Goal: Check status: Check status

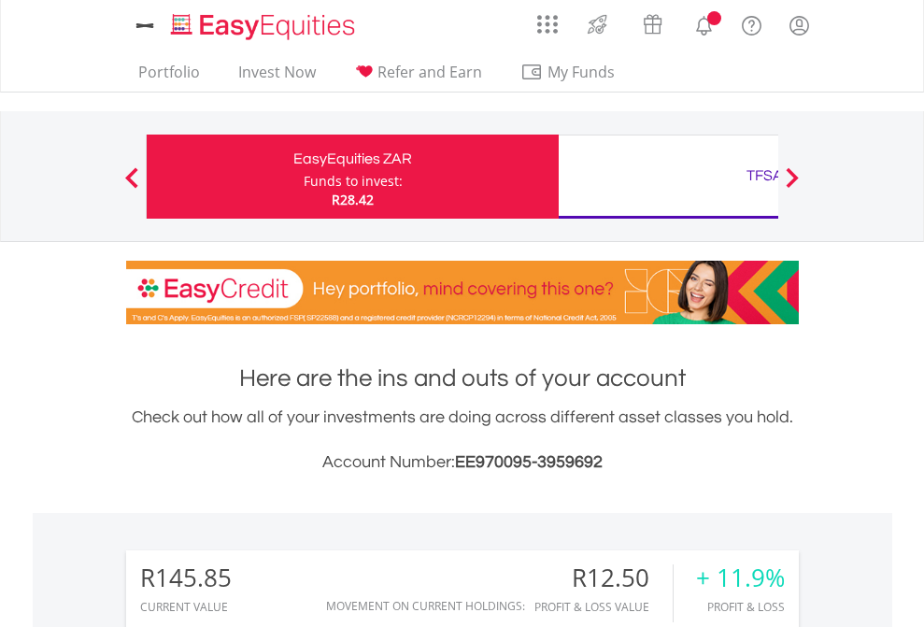
scroll to position [179, 293]
click at [304, 177] on div "Funds to invest:" at bounding box center [353, 181] width 99 height 19
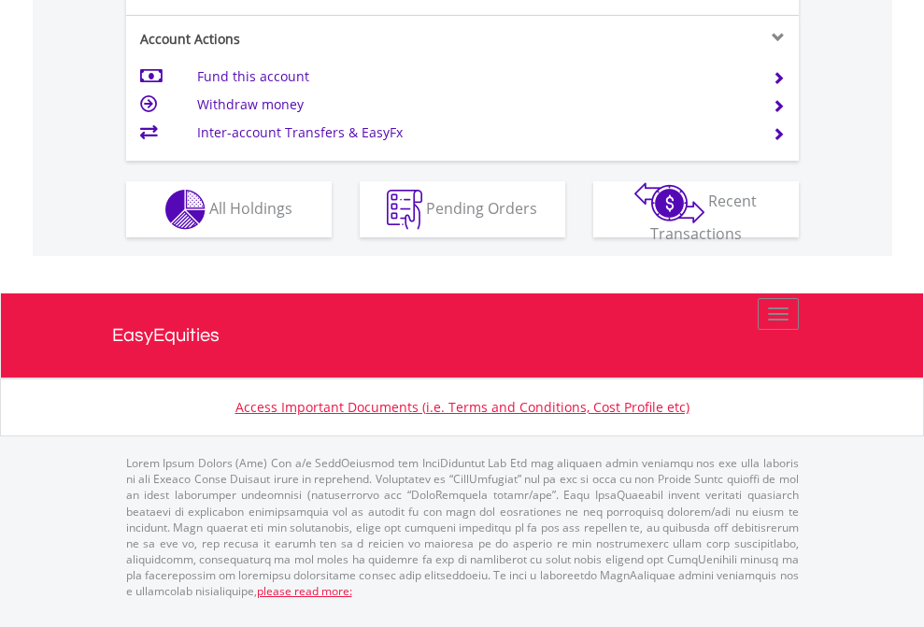
scroll to position [1829, 0]
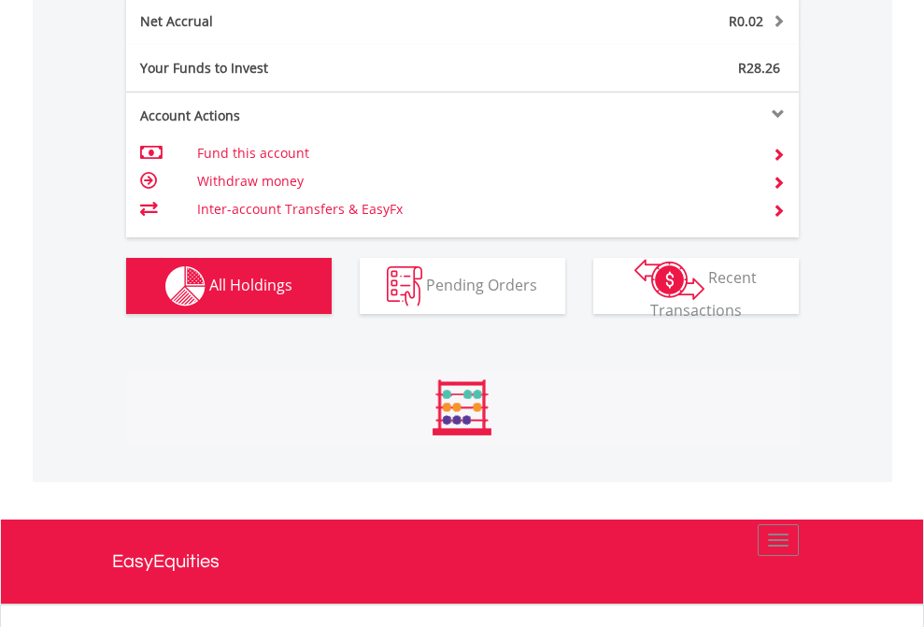
scroll to position [179, 293]
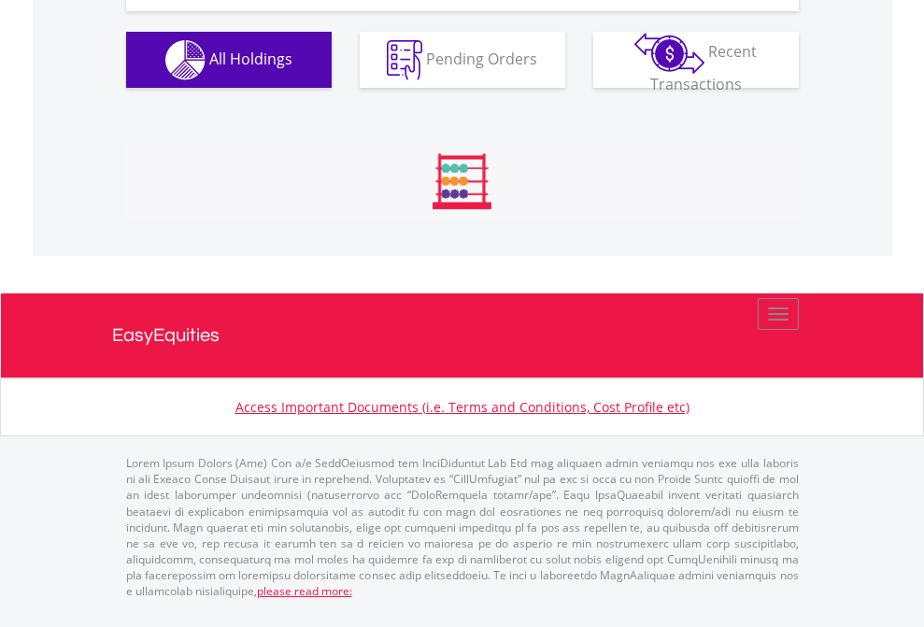
scroll to position [2153, 0]
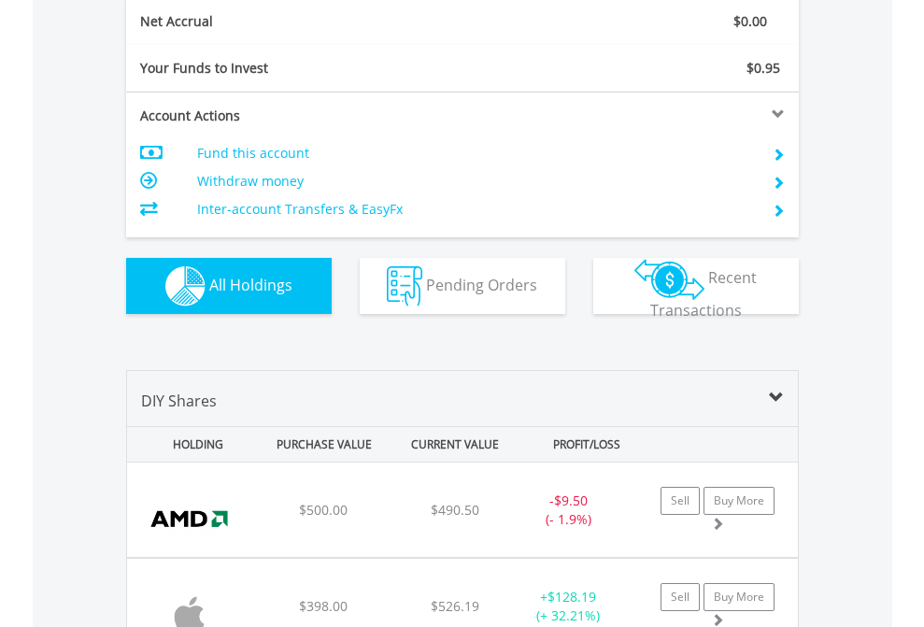
scroll to position [2116, 0]
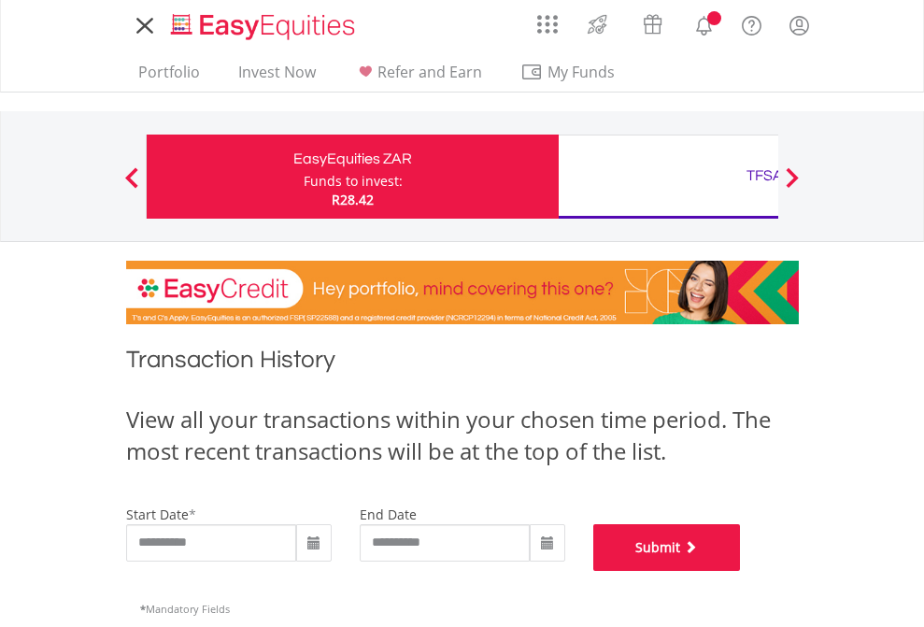
click at [741, 571] on button "Submit" at bounding box center [667, 547] width 148 height 47
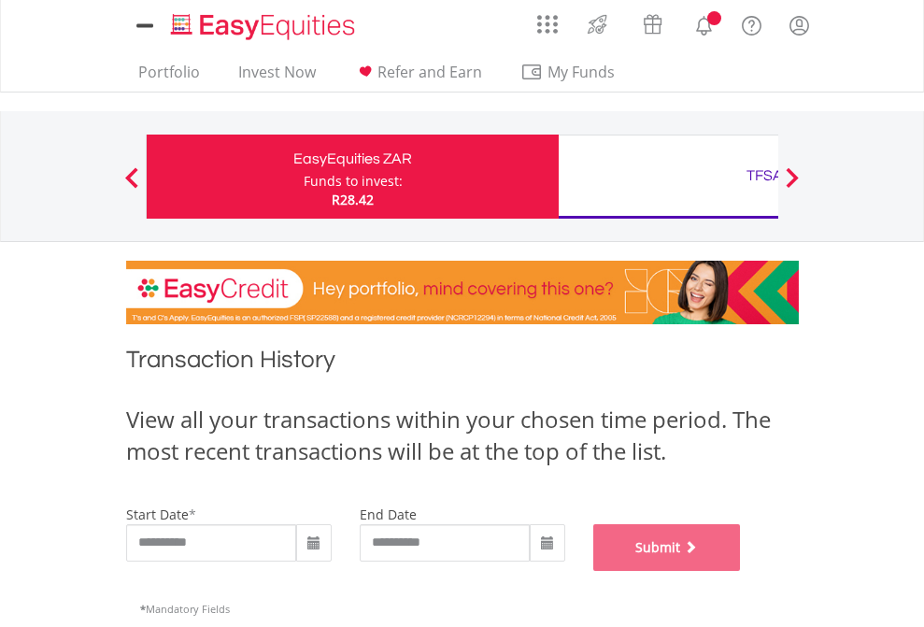
scroll to position [758, 0]
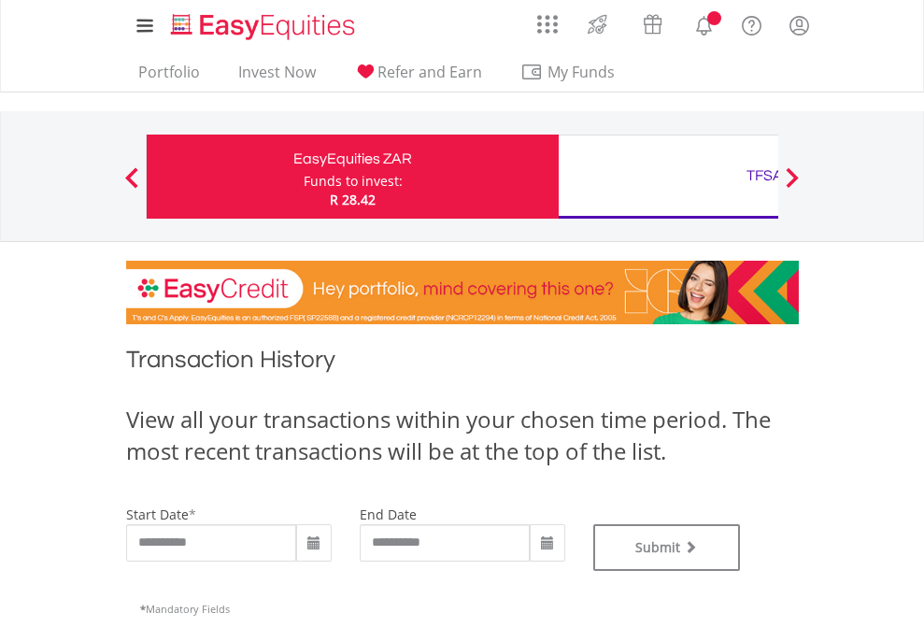
click at [668, 177] on div "TFSA" at bounding box center [765, 176] width 390 height 26
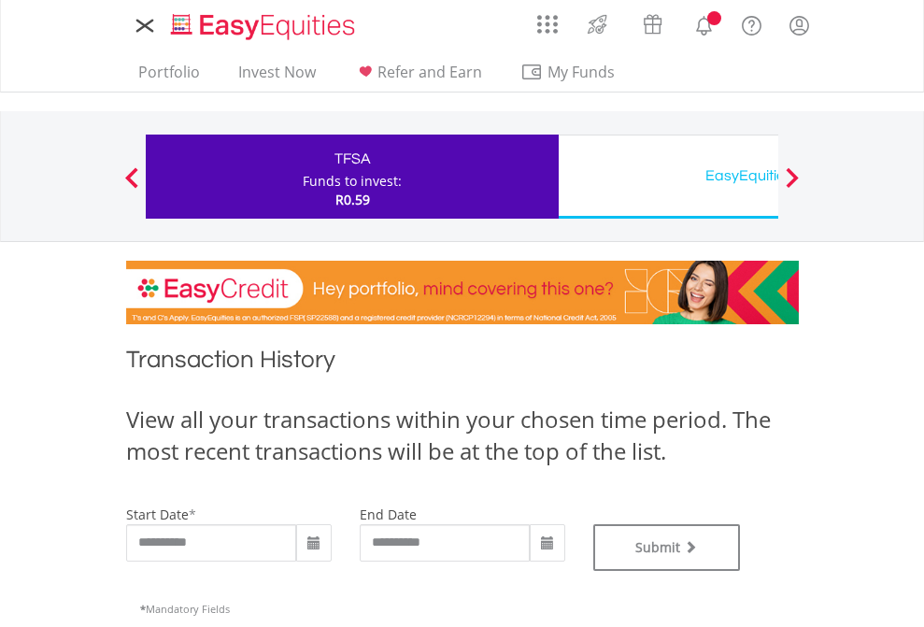
type input "**********"
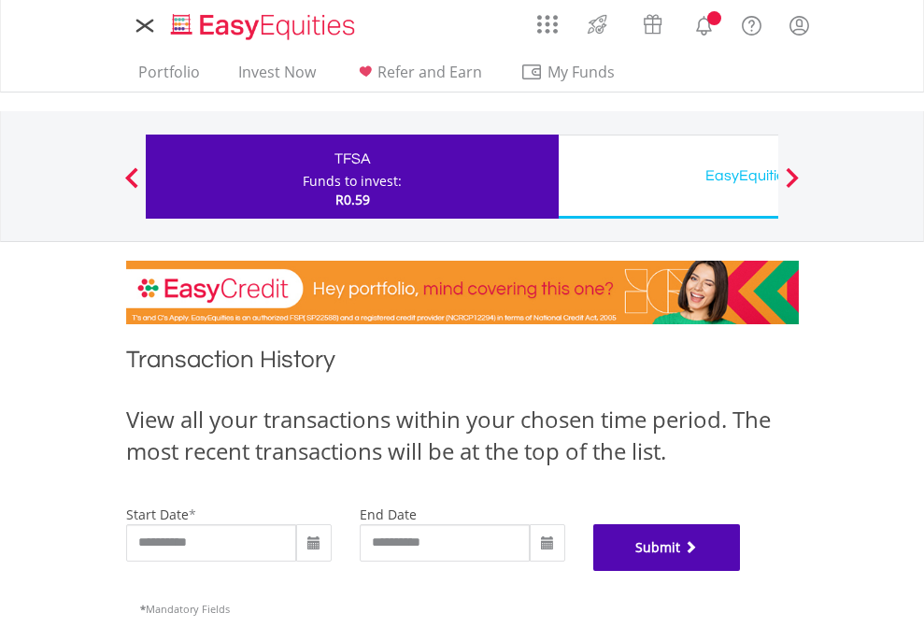
click at [741, 571] on button "Submit" at bounding box center [667, 547] width 148 height 47
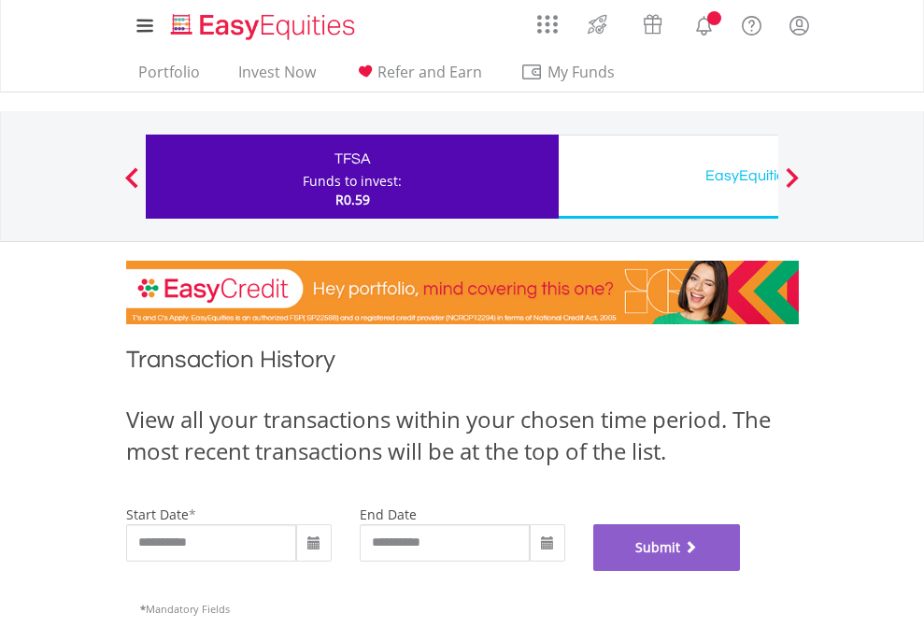
scroll to position [758, 0]
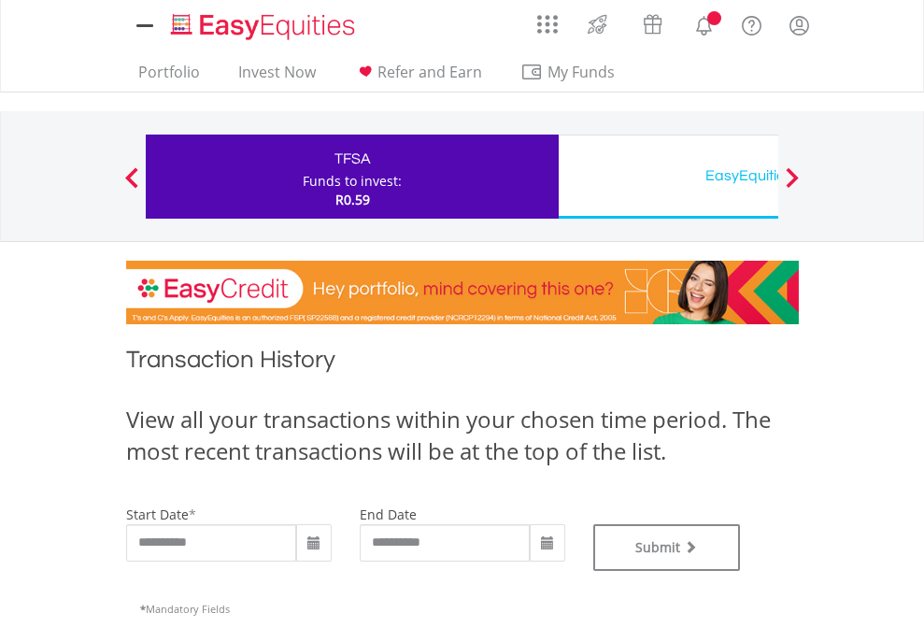
click at [668, 177] on div "EasyEquities USD" at bounding box center [765, 176] width 390 height 26
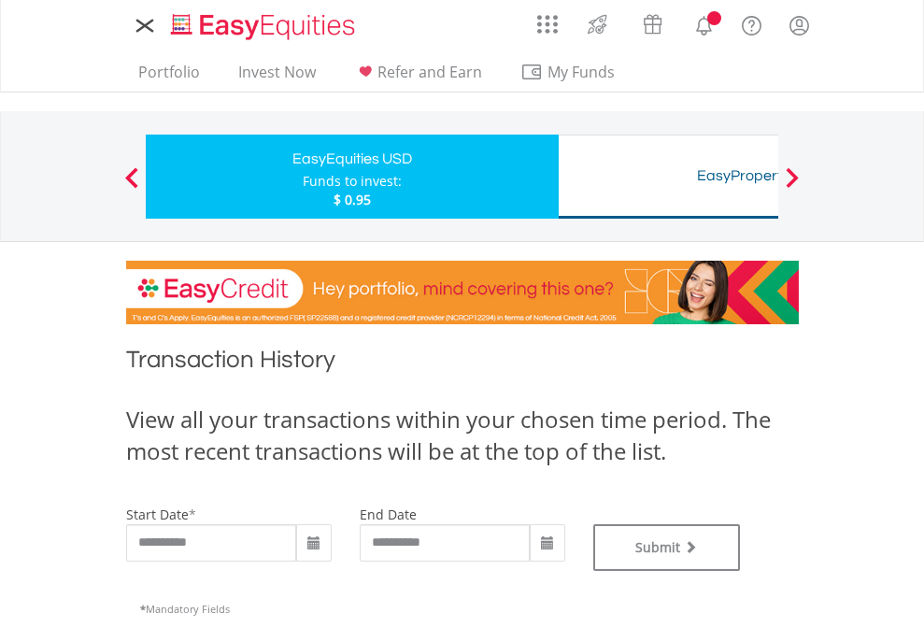
type input "**********"
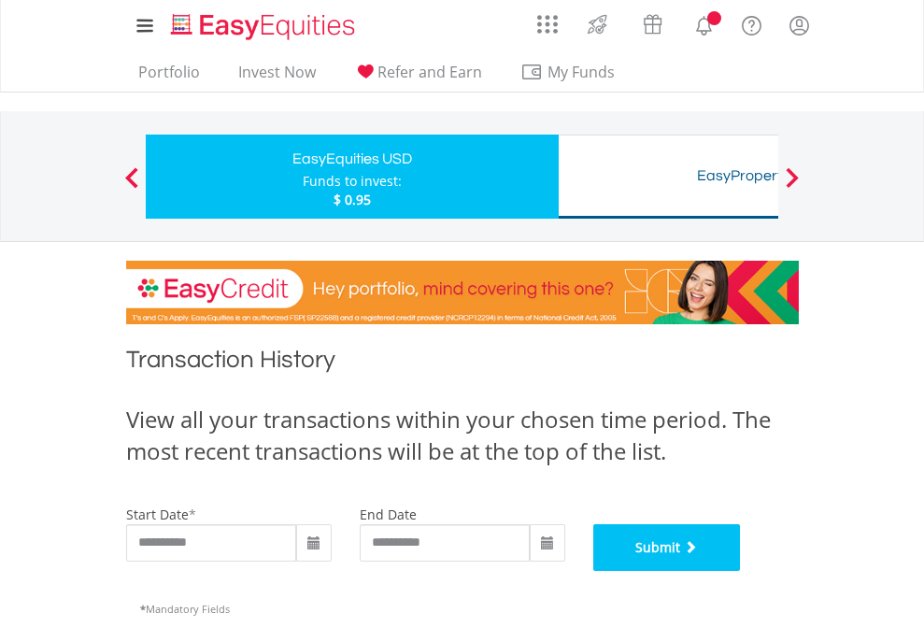
click at [741, 571] on button "Submit" at bounding box center [667, 547] width 148 height 47
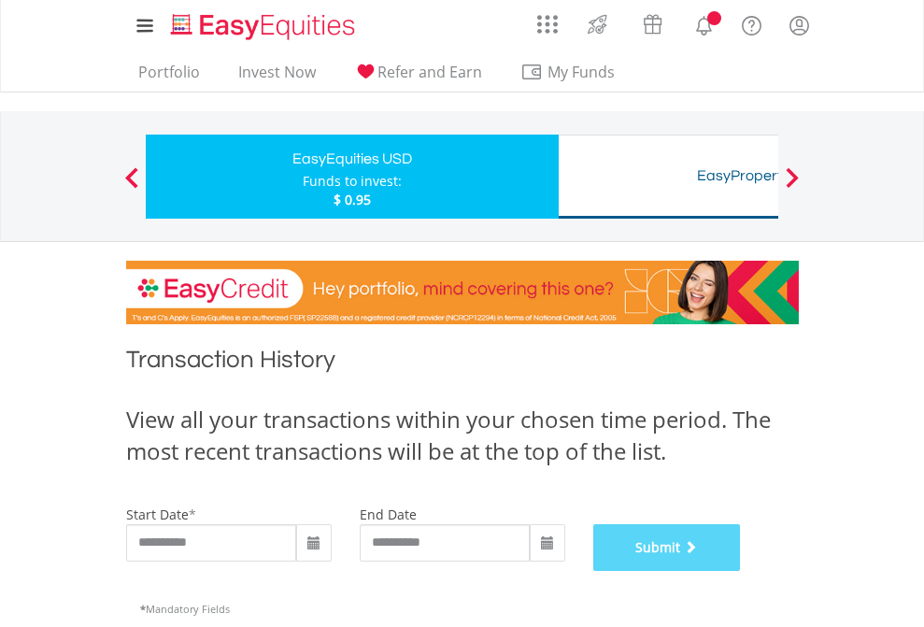
scroll to position [758, 0]
